Goal: Task Accomplishment & Management: Manage account settings

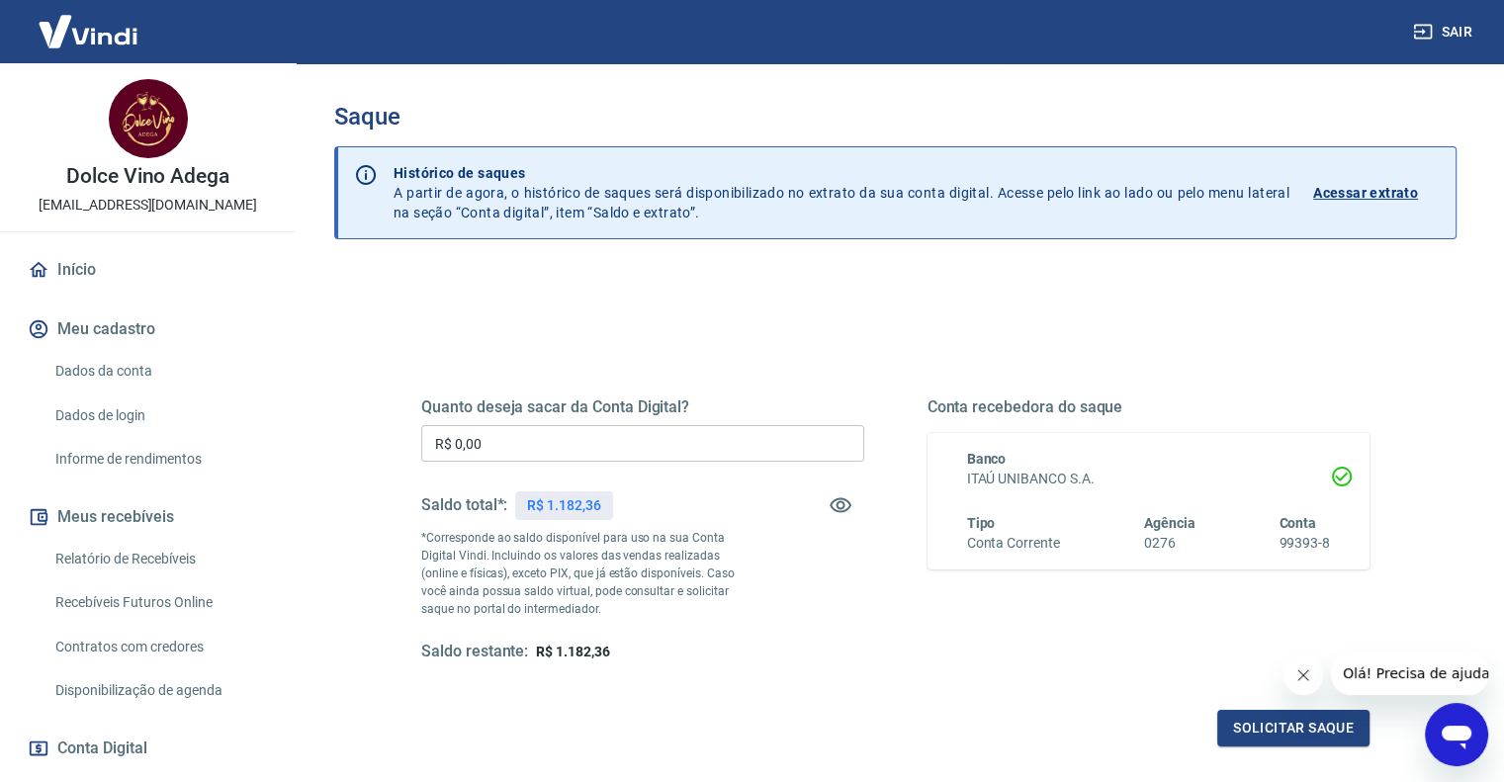
click at [544, 422] on div "Quanto deseja sacar da Conta Digital? R$ 0,00 ​ Saldo total*: R$ 1.182,36 *Corr…" at bounding box center [642, 530] width 443 height 265
click at [543, 434] on input "R$ 0,00" at bounding box center [642, 443] width 443 height 37
type input "R$ 1.100,00"
click at [1236, 719] on button "Solicitar saque" at bounding box center [1293, 728] width 152 height 37
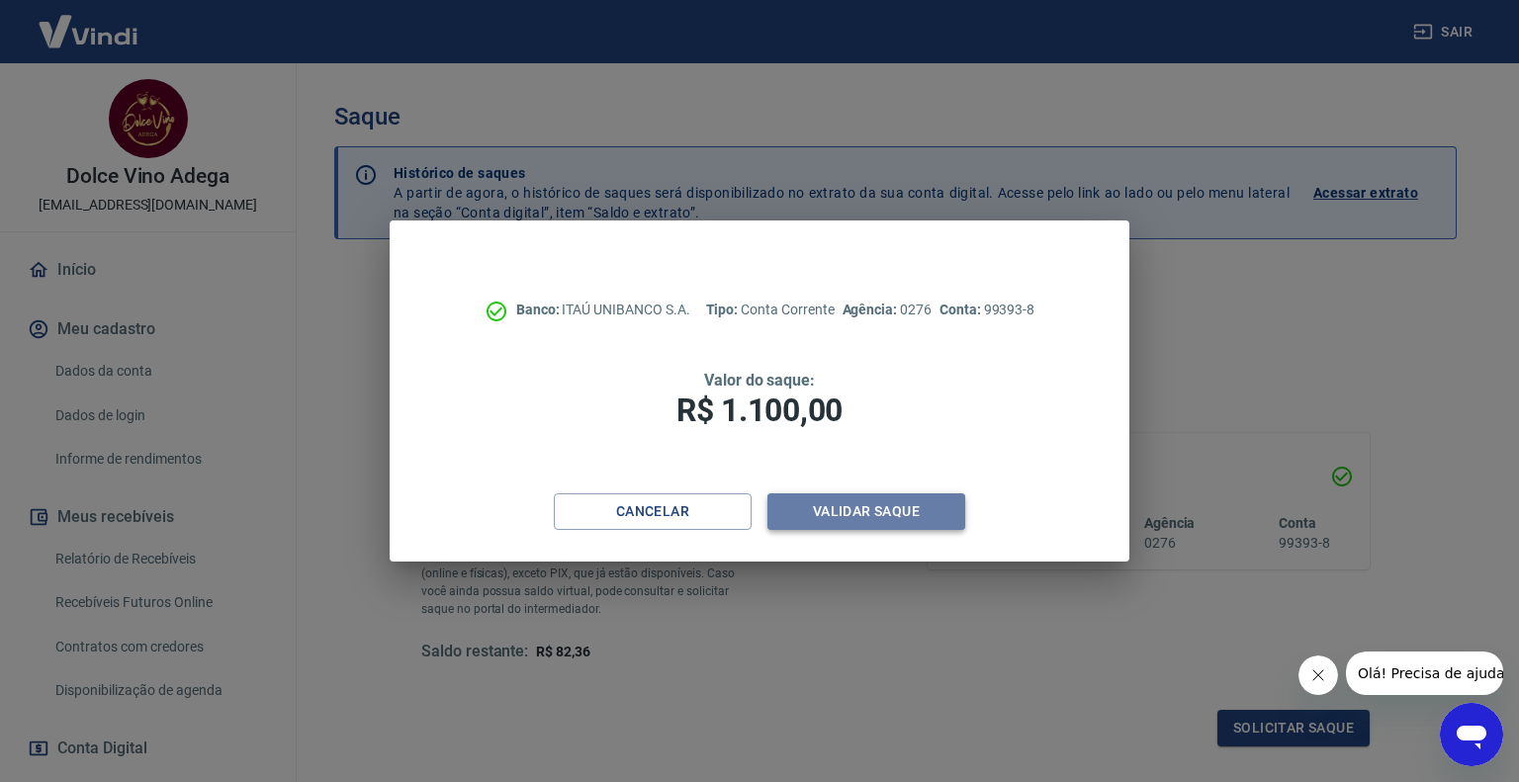
click at [856, 517] on button "Validar saque" at bounding box center [866, 512] width 198 height 37
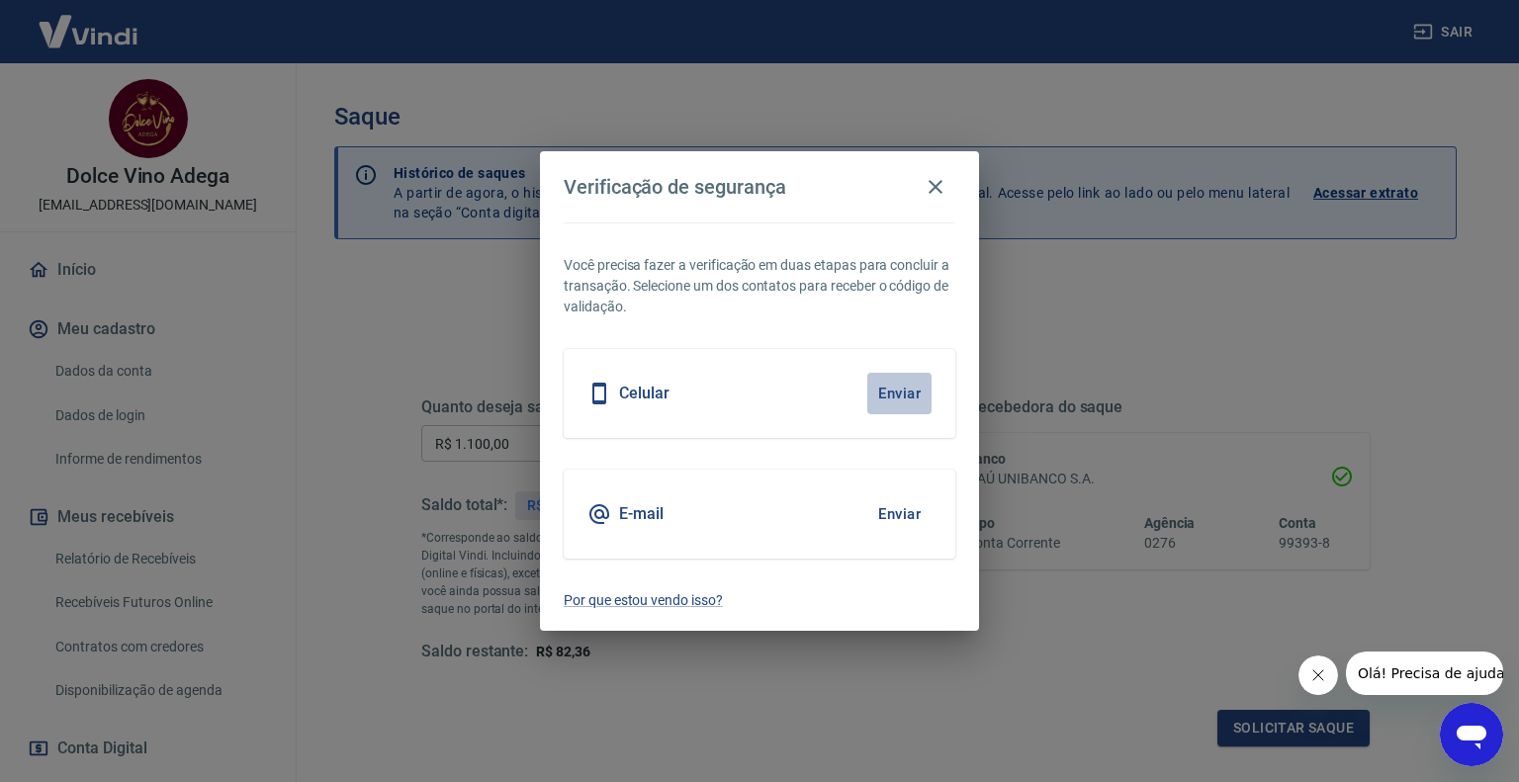
click at [892, 393] on button "Enviar" at bounding box center [899, 394] width 64 height 42
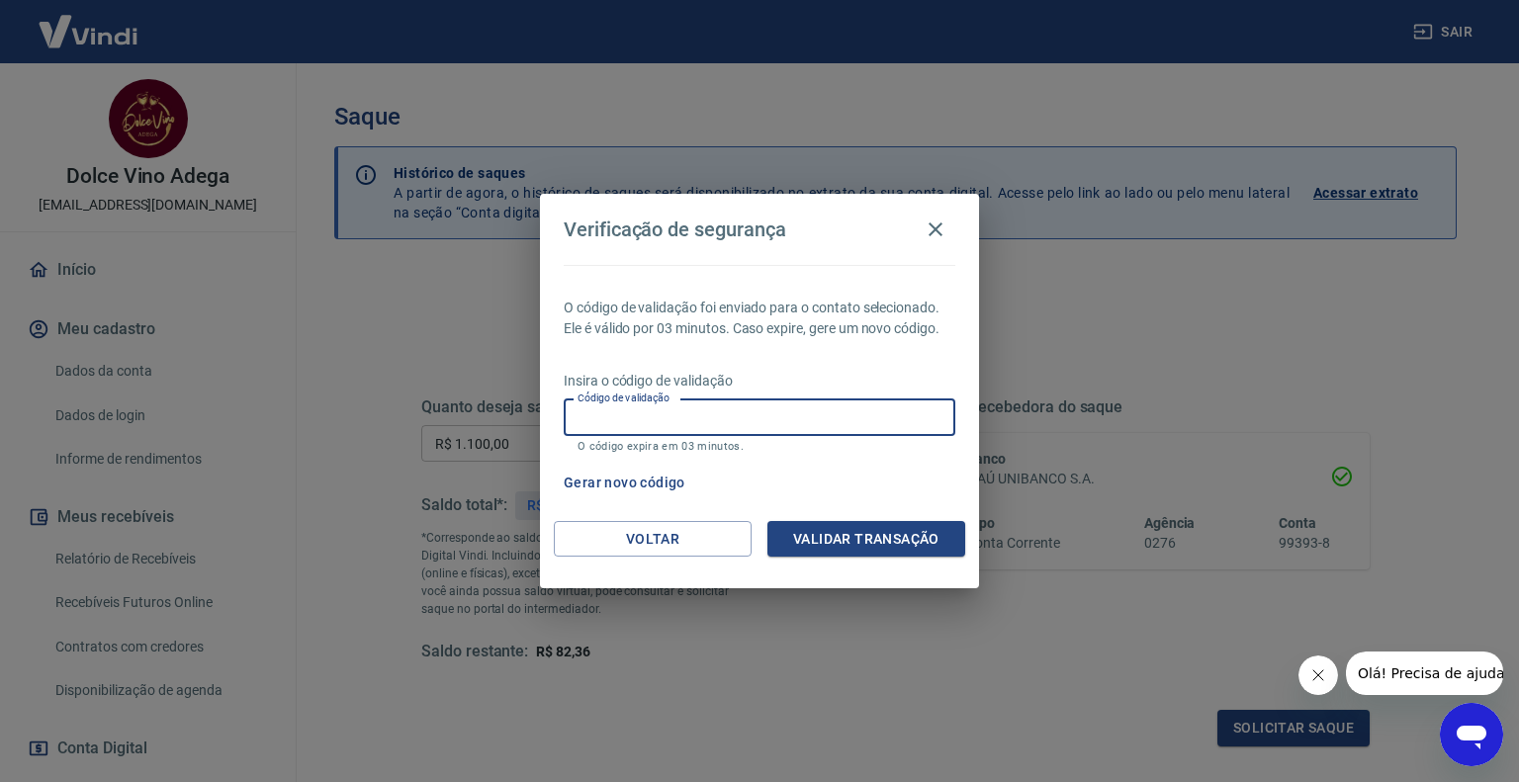
click at [770, 426] on input "Código de validação" at bounding box center [760, 418] width 392 height 37
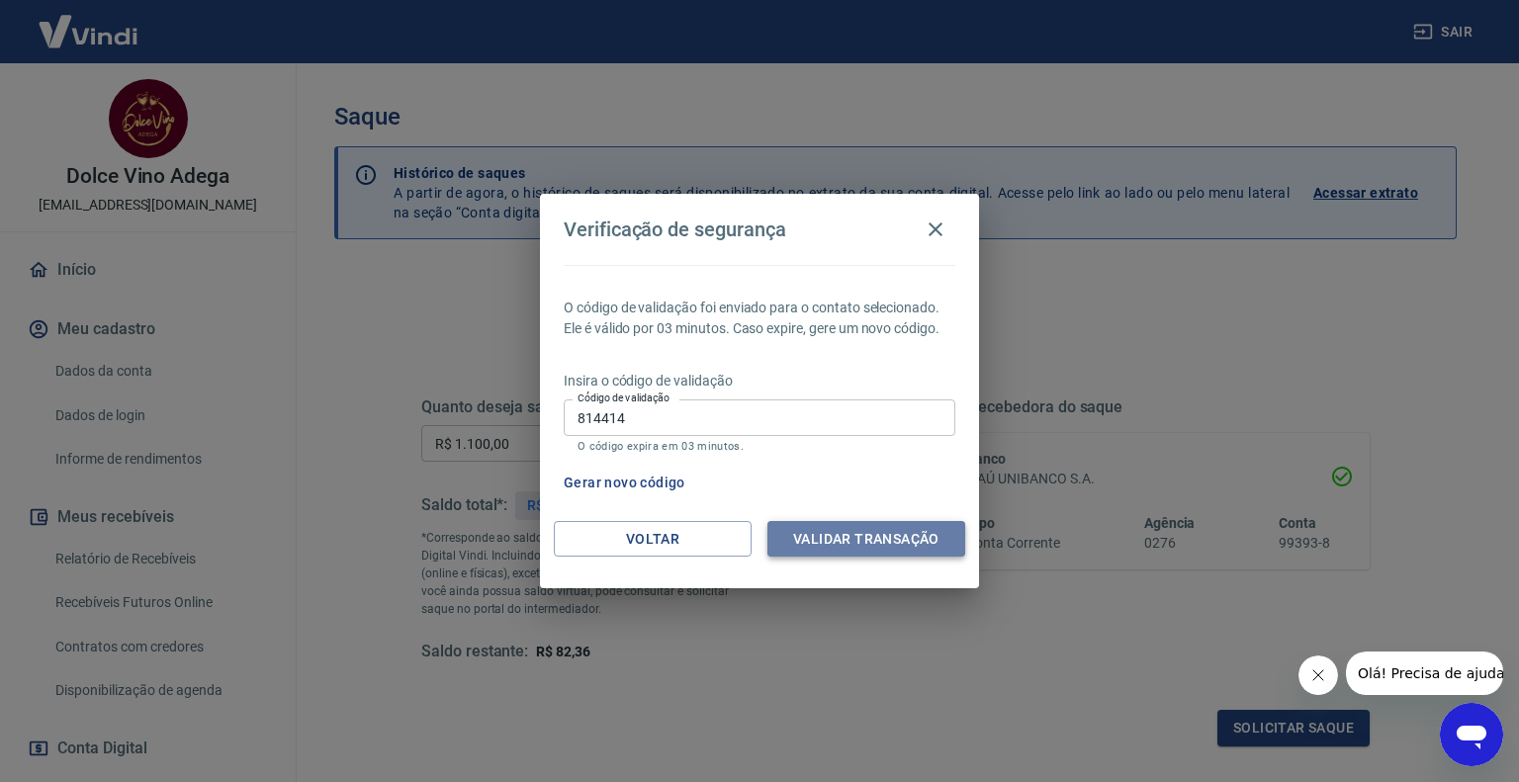
click at [860, 529] on button "Validar transação" at bounding box center [866, 539] width 198 height 37
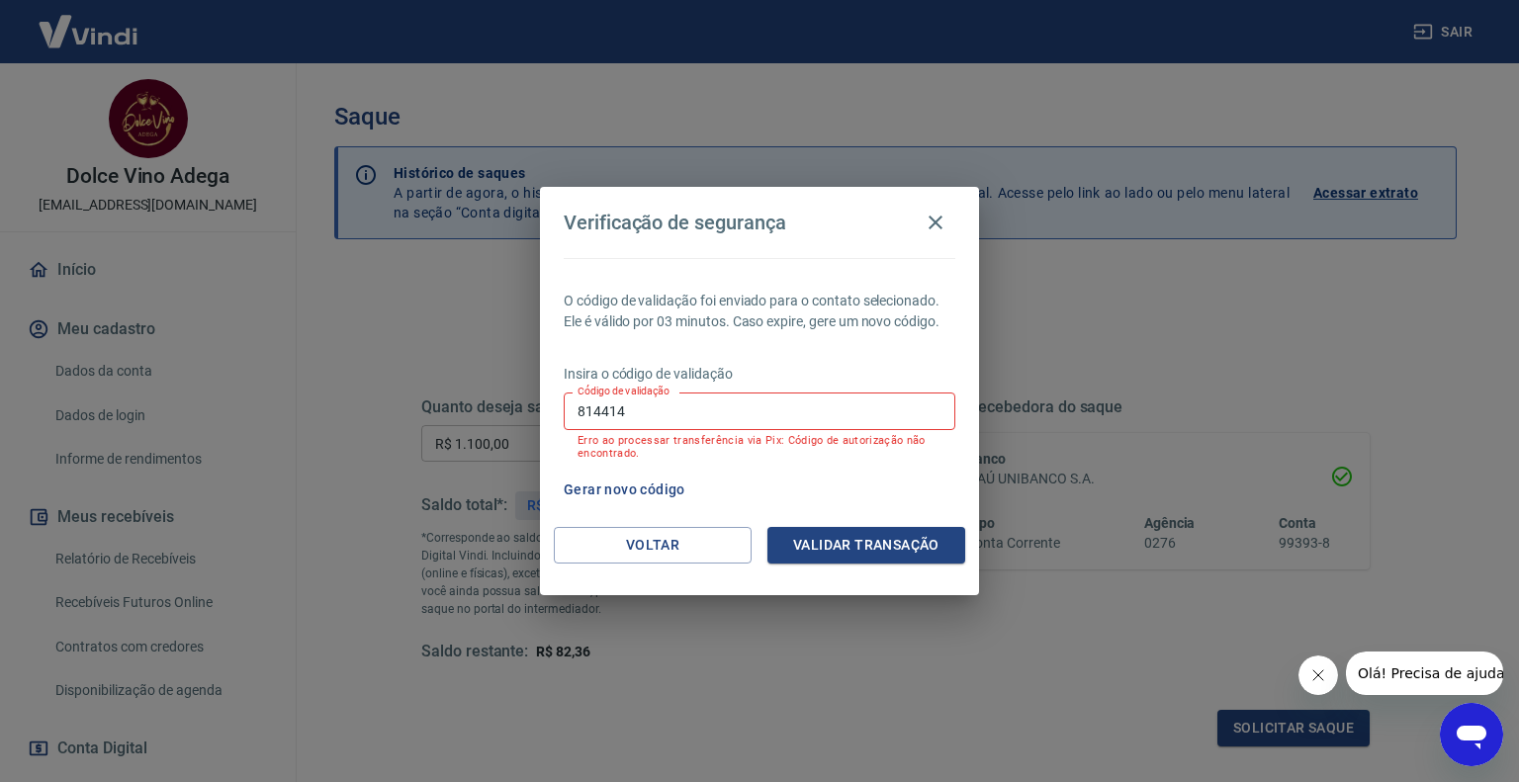
click at [728, 425] on input "814414" at bounding box center [760, 411] width 392 height 37
type input "818414"
click at [861, 541] on button "Validar transação" at bounding box center [866, 545] width 198 height 37
